Goal: Information Seeking & Learning: Find specific fact

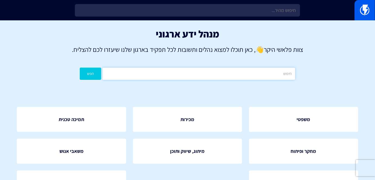
click at [269, 77] on input "text" at bounding box center [199, 74] width 193 height 12
type input "DNS"
click at [80, 68] on button "חפש" at bounding box center [90, 74] width 21 height 12
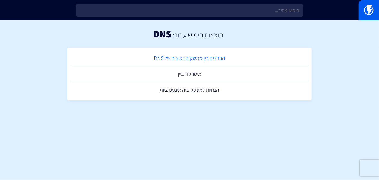
click at [196, 55] on link "הבדלים בין ממשקים נפוצים של DNS" at bounding box center [189, 58] width 239 height 16
